Goal: Book appointment/travel/reservation

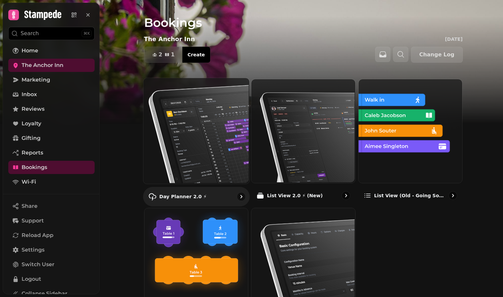
click at [195, 120] on img at bounding box center [195, 130] width 106 height 106
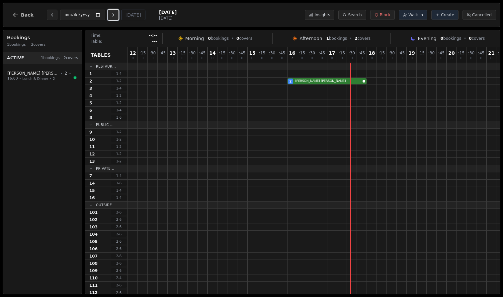
click at [115, 17] on icon "Next day" at bounding box center [112, 14] width 5 height 5
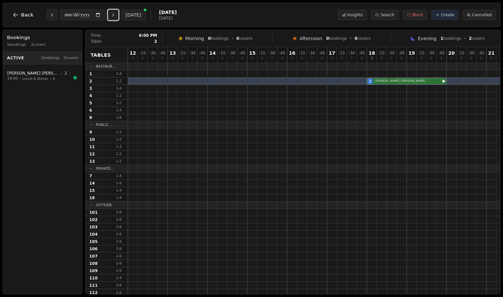
drag, startPoint x: 398, startPoint y: 110, endPoint x: 395, endPoint y: 80, distance: 30.3
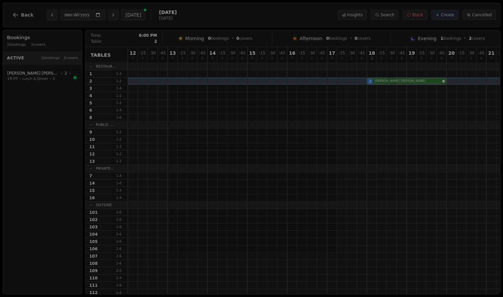
click at [395, 80] on div "12 0 : 15 0 : 30 0 : 45 0 13 0 : 15 0 : 30 0 : 45 0 14 0 : 15 0 : 30 0 : 45 0 1…" at bounding box center [327, 171] width 398 height 249
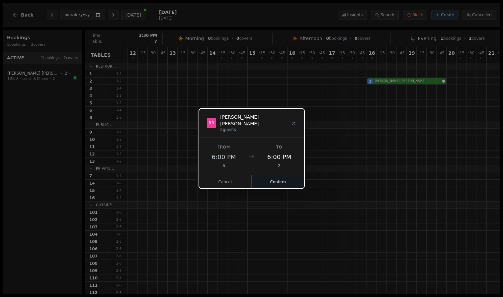
click at [276, 179] on button "Confirm" at bounding box center [277, 181] width 53 height 13
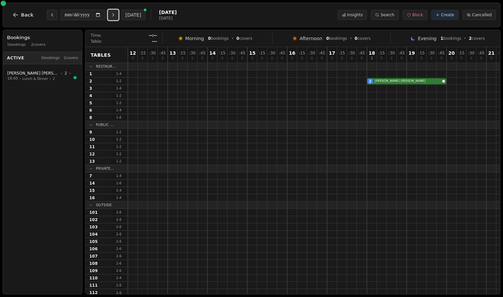
click at [112, 11] on button "Next day" at bounding box center [113, 15] width 11 height 11
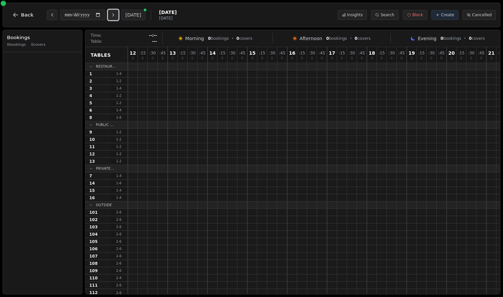
click at [112, 11] on button "Next day" at bounding box center [113, 15] width 11 height 11
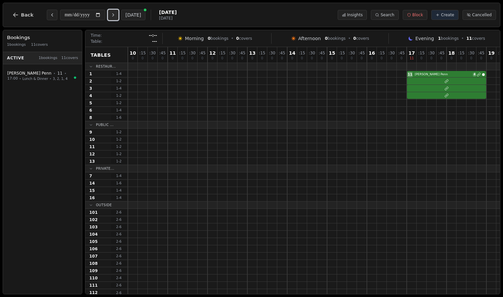
click at [112, 11] on button "Next day" at bounding box center [113, 15] width 11 height 11
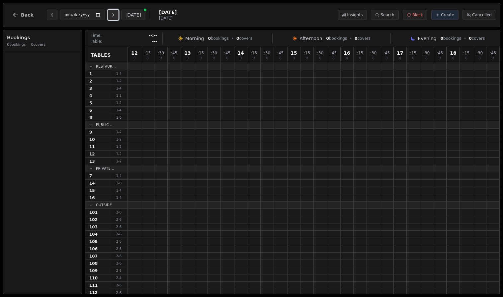
click at [112, 11] on button "Next day" at bounding box center [113, 15] width 11 height 11
type input "**********"
click at [19, 13] on button "Back" at bounding box center [23, 15] width 32 height 16
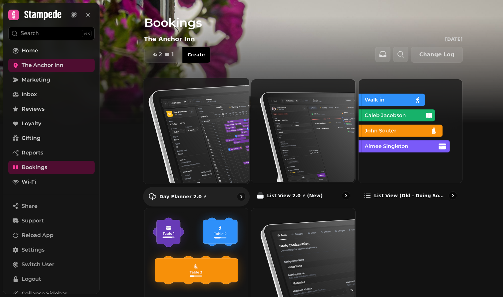
click at [213, 131] on img at bounding box center [195, 130] width 106 height 106
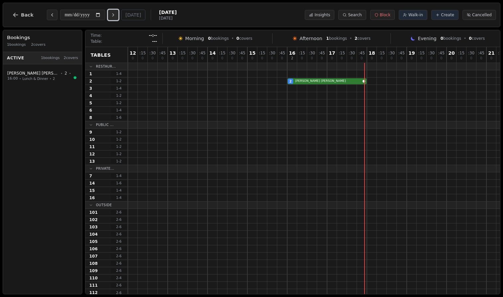
click at [116, 16] on icon "Next day" at bounding box center [112, 14] width 5 height 5
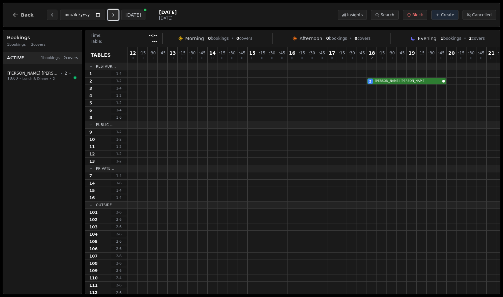
click at [116, 16] on icon "Next day" at bounding box center [112, 14] width 5 height 5
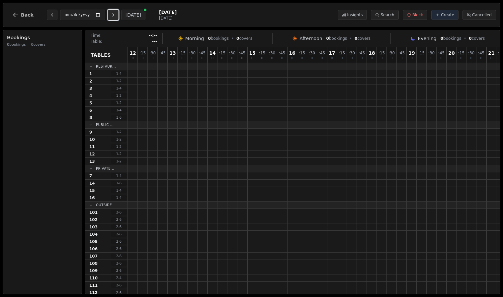
click at [116, 16] on icon "Next day" at bounding box center [112, 14] width 5 height 5
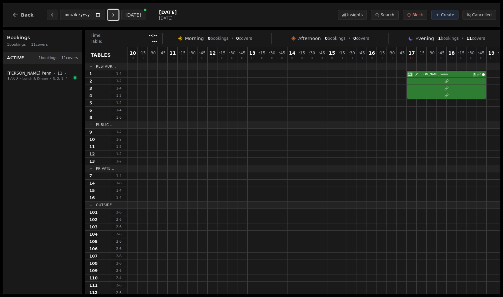
click at [116, 16] on icon "Next day" at bounding box center [112, 14] width 5 height 5
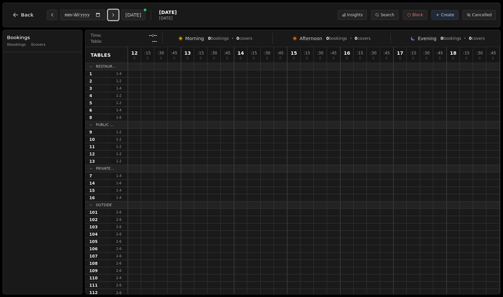
click at [116, 16] on icon "Next day" at bounding box center [112, 14] width 5 height 5
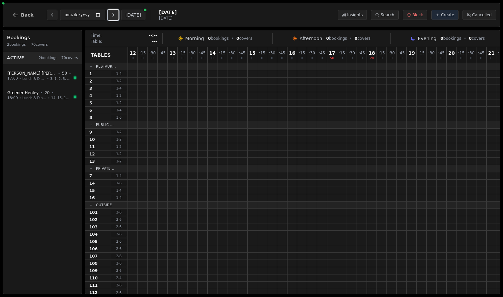
click at [116, 16] on icon "Next day" at bounding box center [112, 14] width 5 height 5
type input "**********"
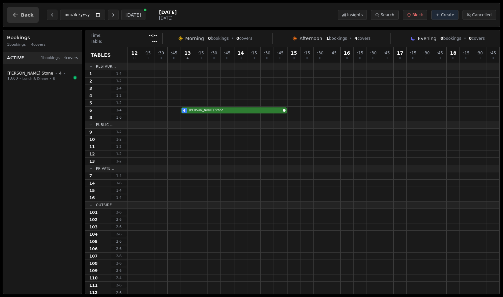
click at [18, 13] on icon "button" at bounding box center [15, 15] width 7 height 7
